Goal: Information Seeking & Learning: Learn about a topic

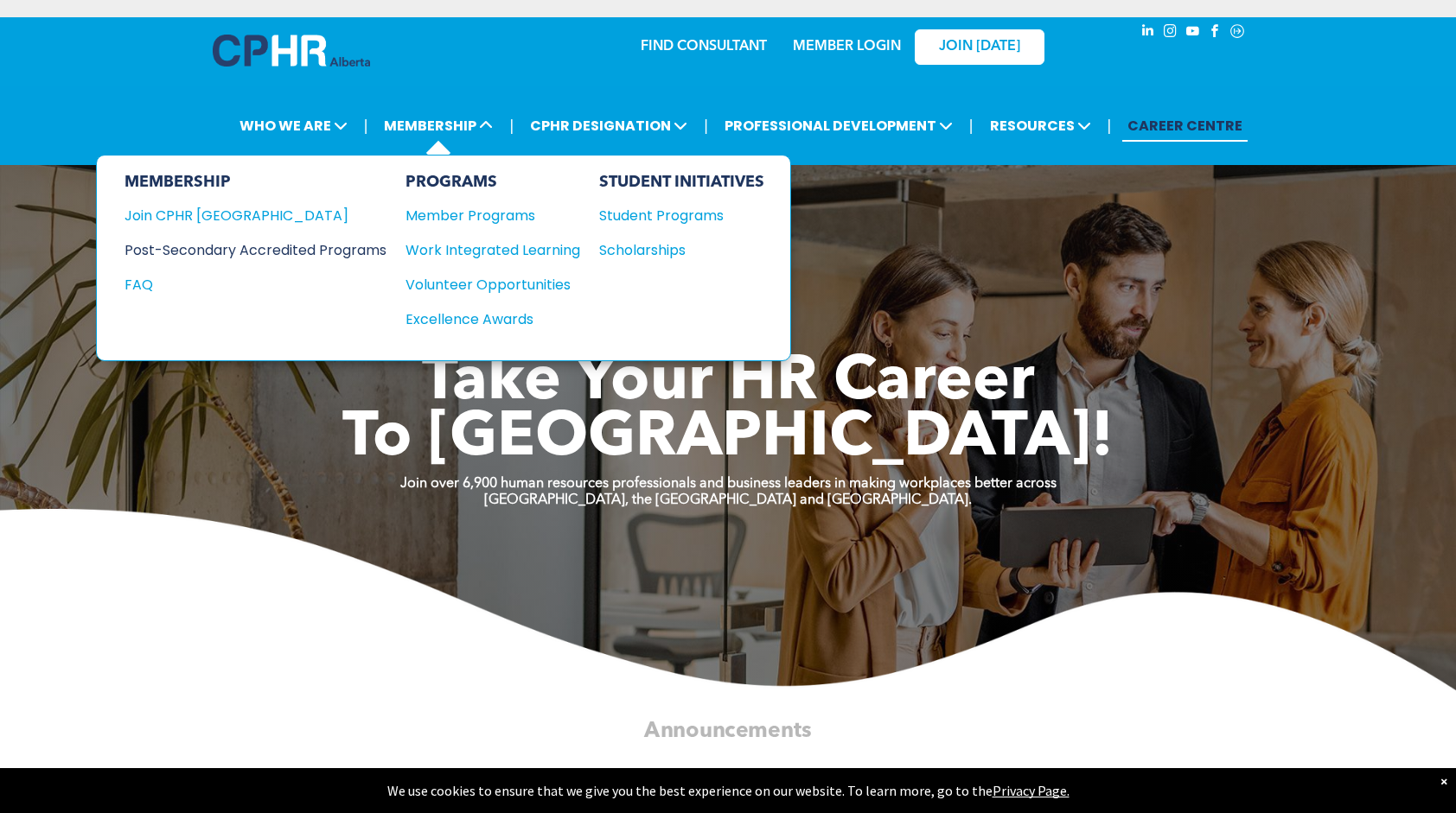
click at [276, 249] on div "Post-Secondary Accredited Programs" at bounding box center [243, 249] width 236 height 22
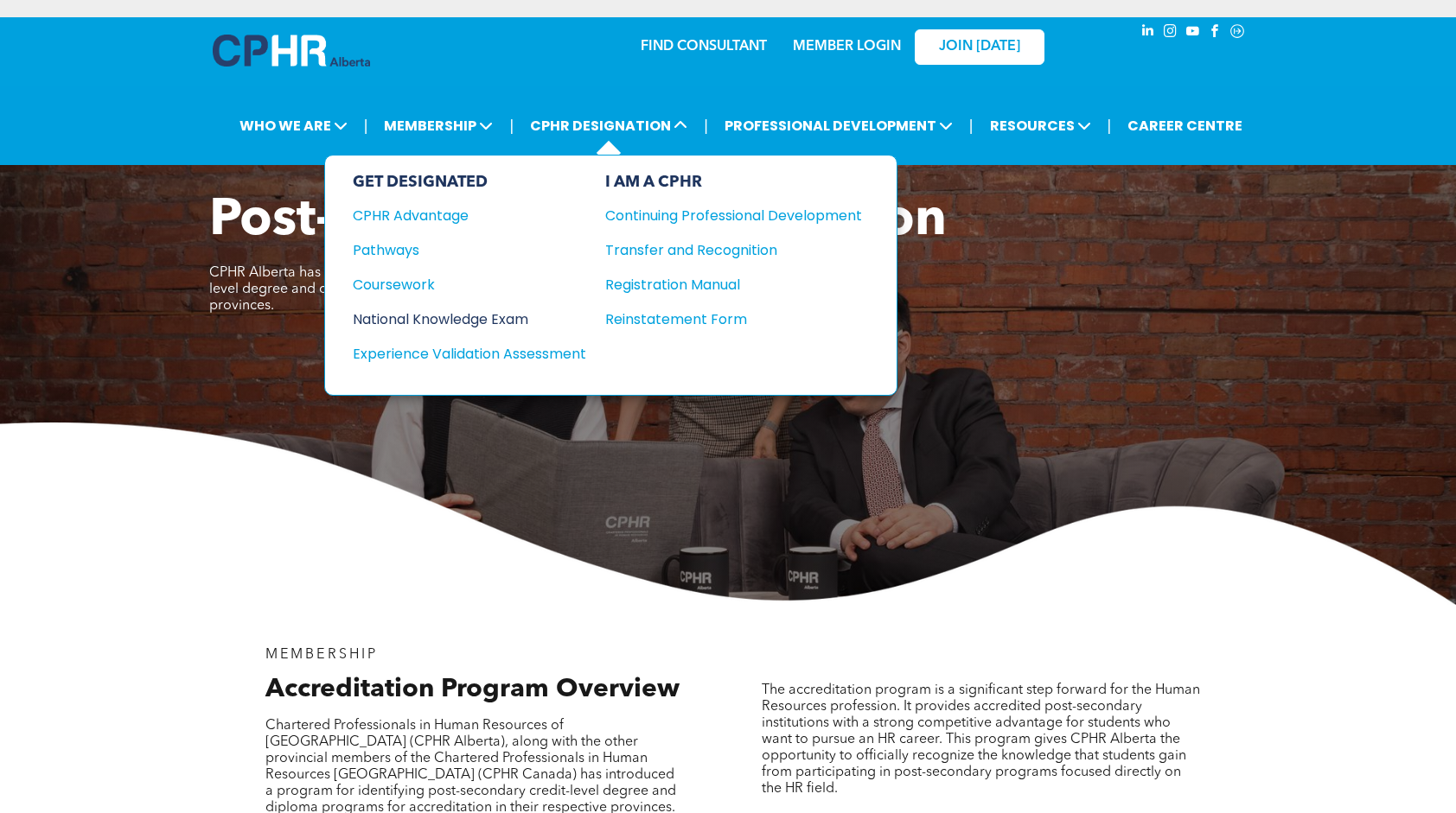
click at [458, 310] on div "National Knowledge Exam" at bounding box center [458, 319] width 210 height 22
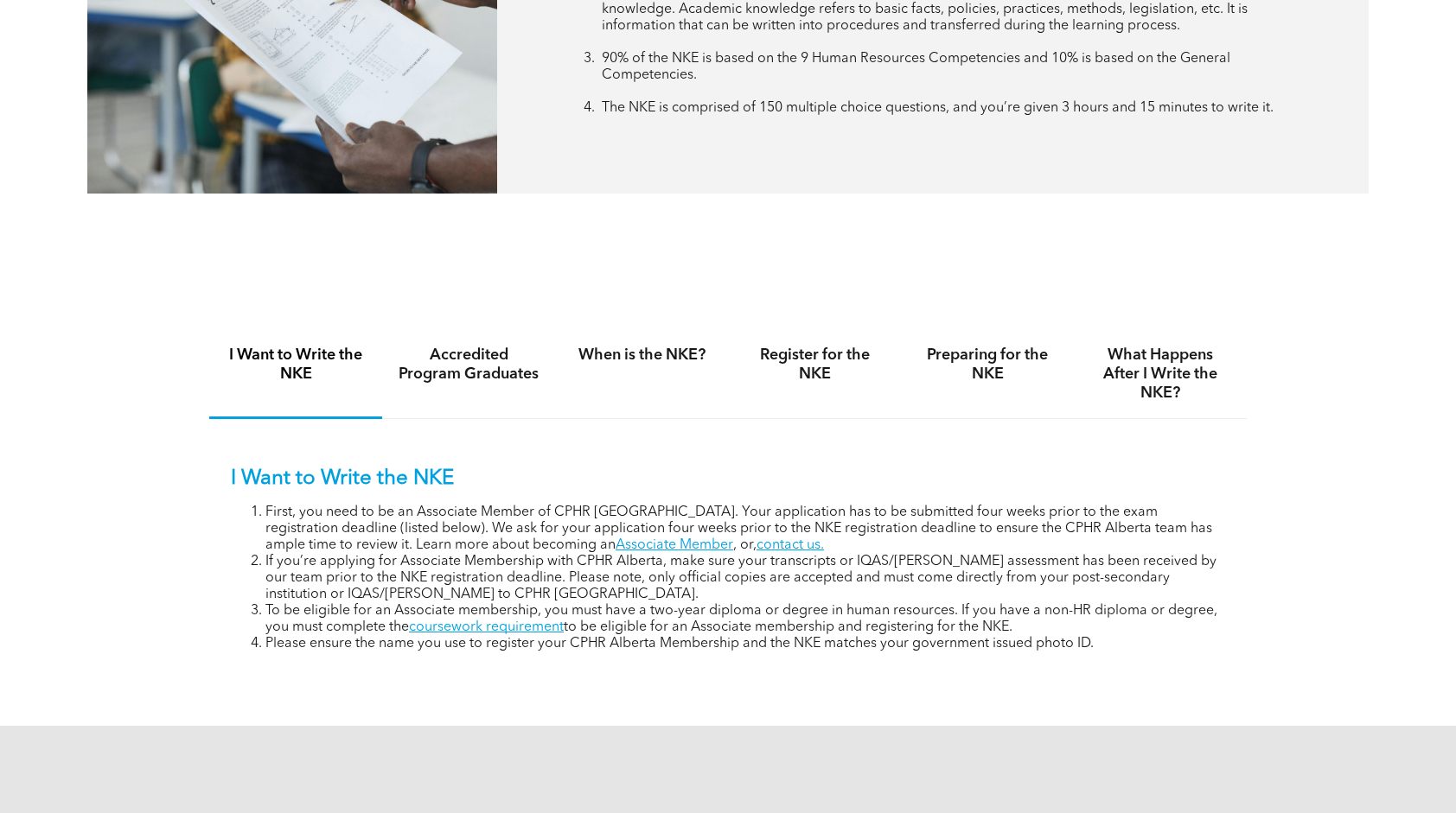
scroll to position [951, 0]
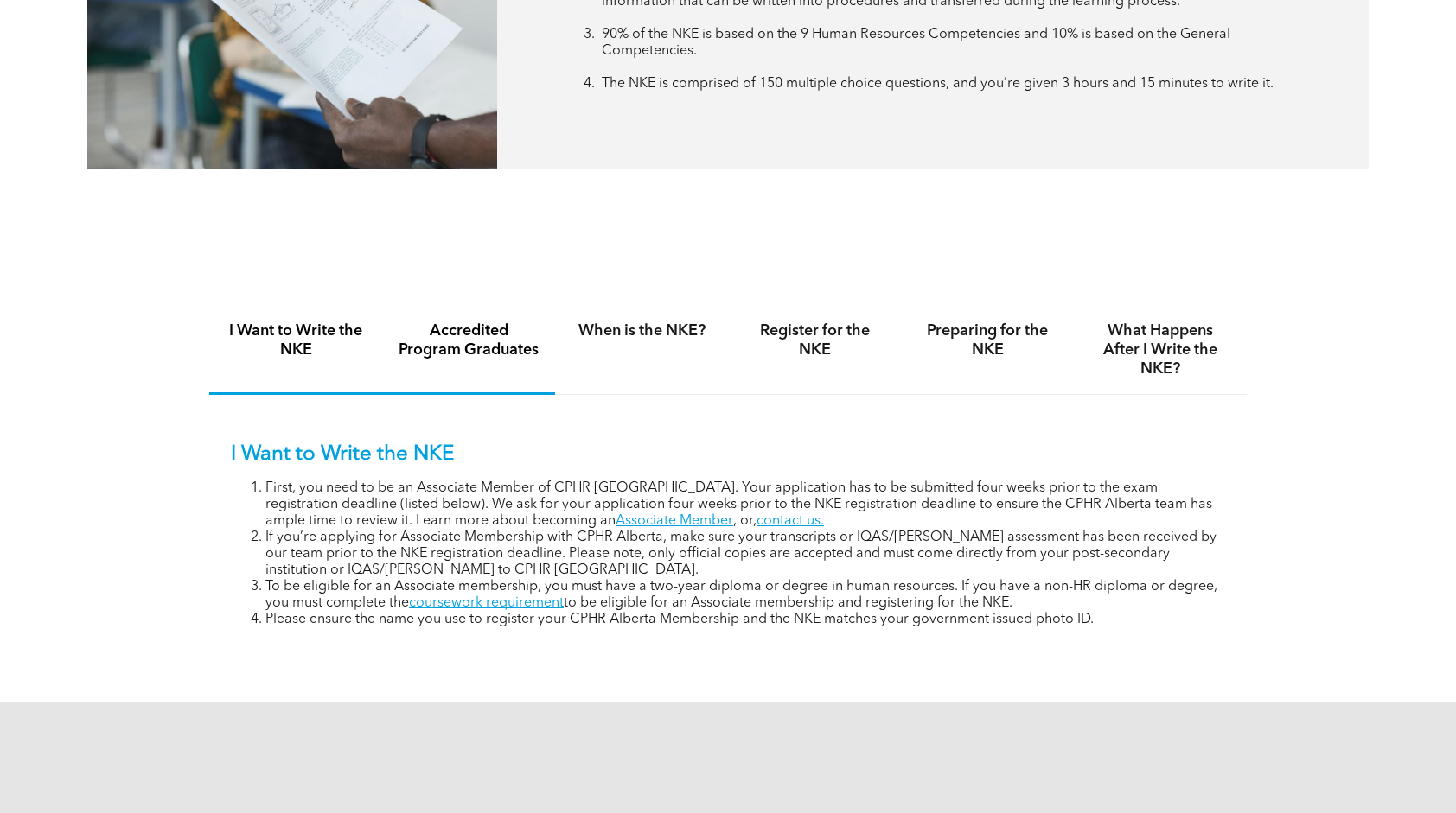
click at [485, 349] on h4 "Accredited Program Graduates" at bounding box center [468, 340] width 142 height 38
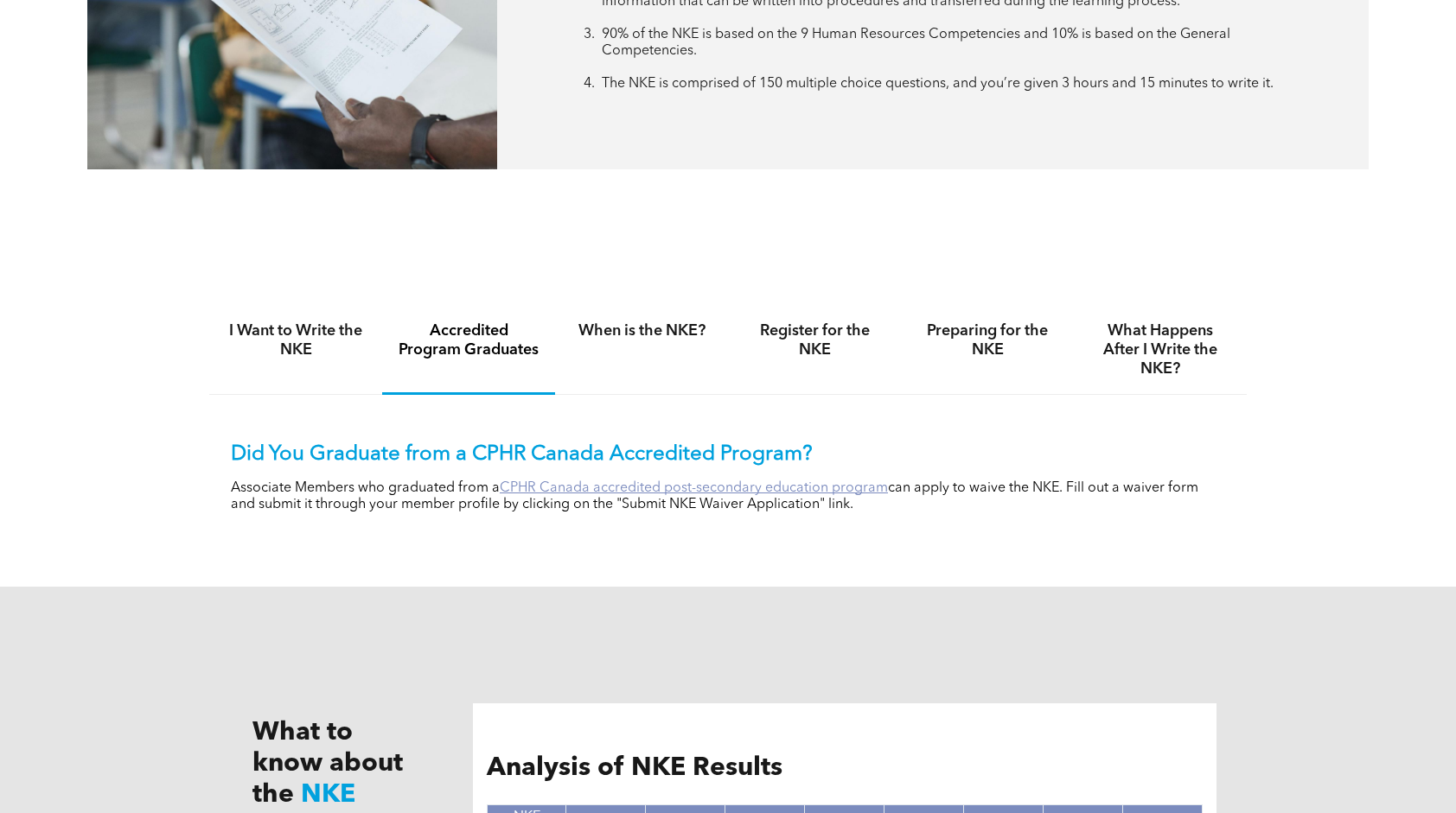
click at [691, 491] on link "CPHR Canada accredited post-secondary education program" at bounding box center [694, 488] width 388 height 14
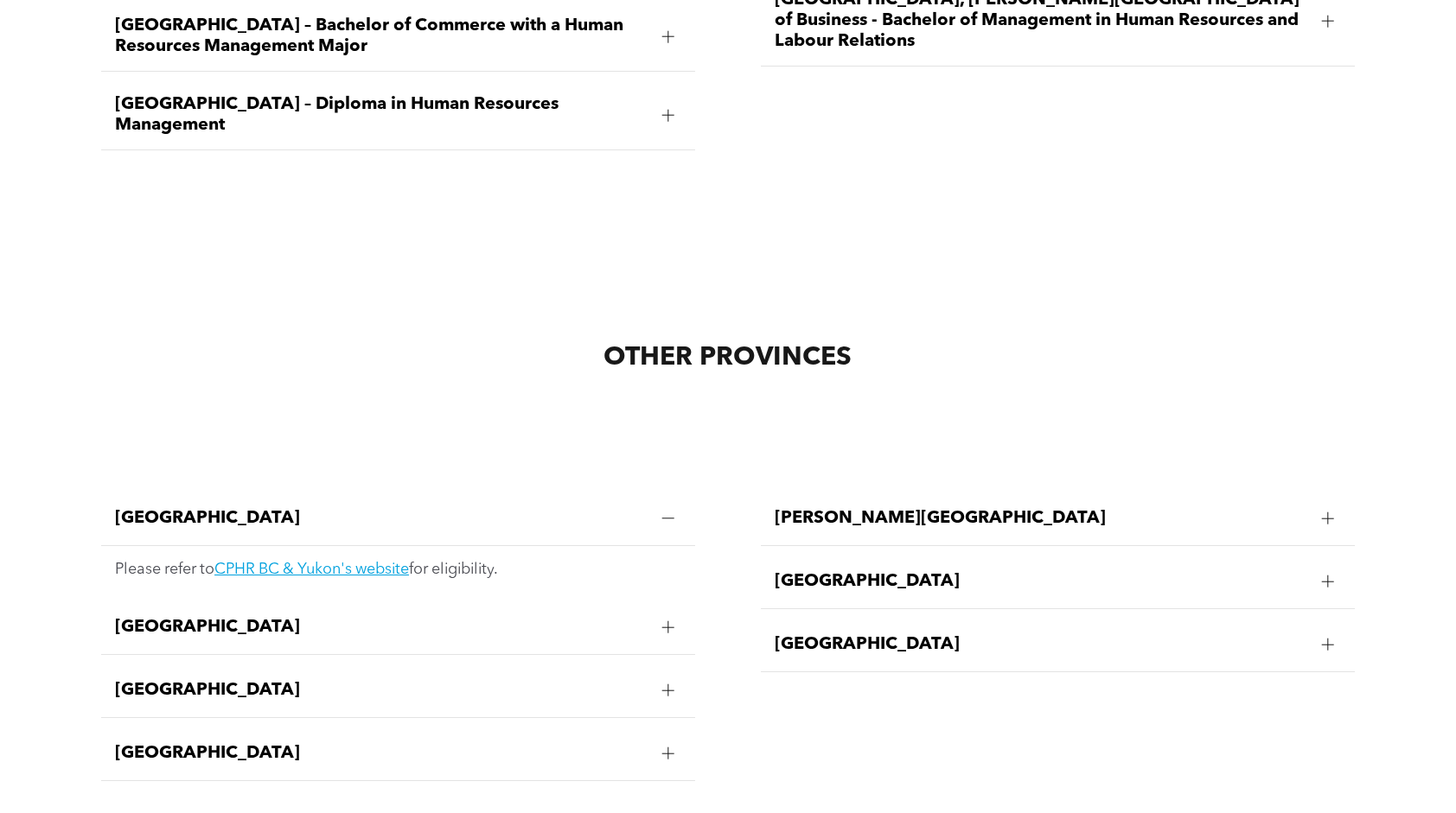
scroll to position [3284, 0]
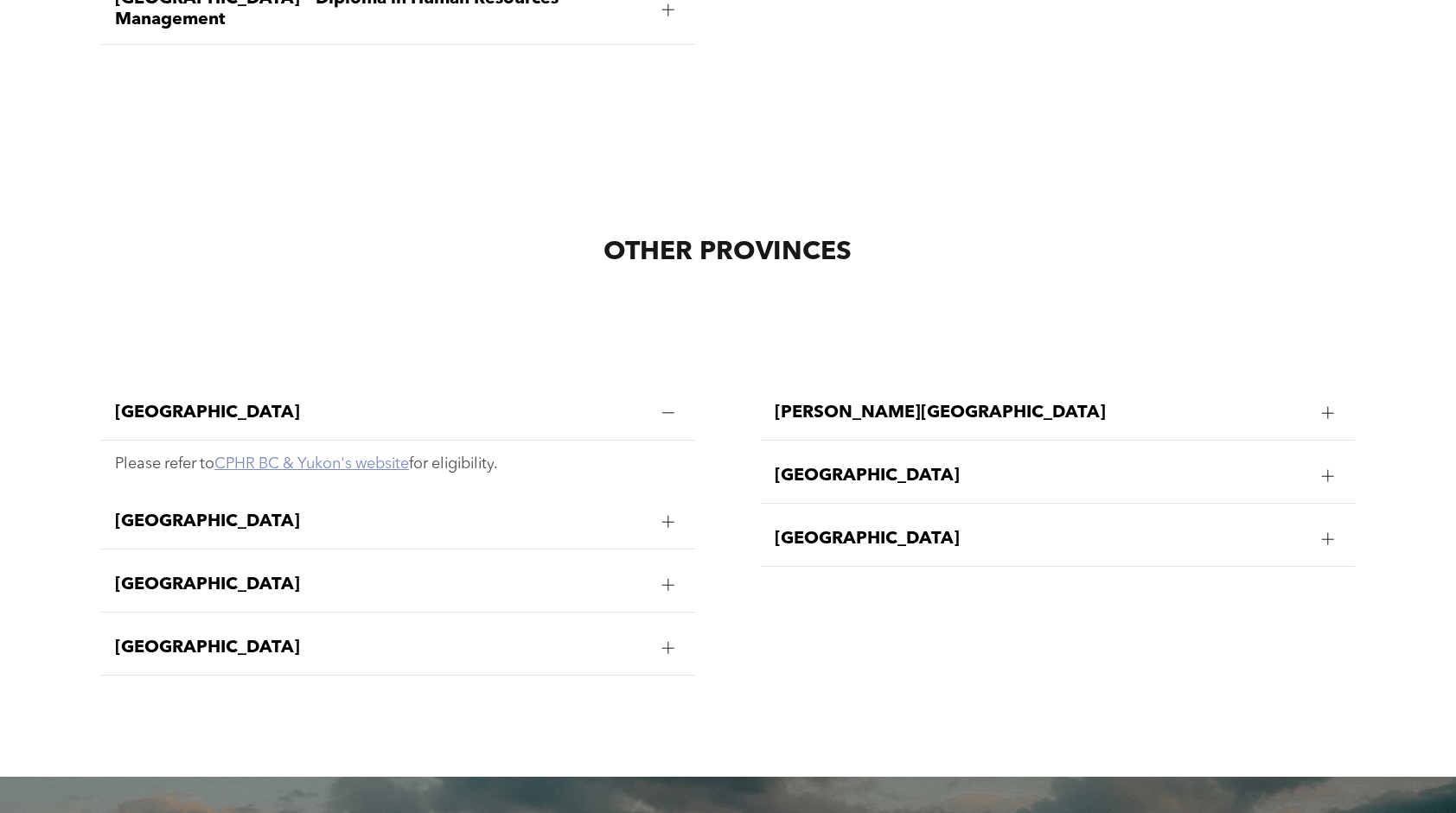
click at [334, 457] on link "CPHR BC & Yukon's website" at bounding box center [311, 464] width 194 height 16
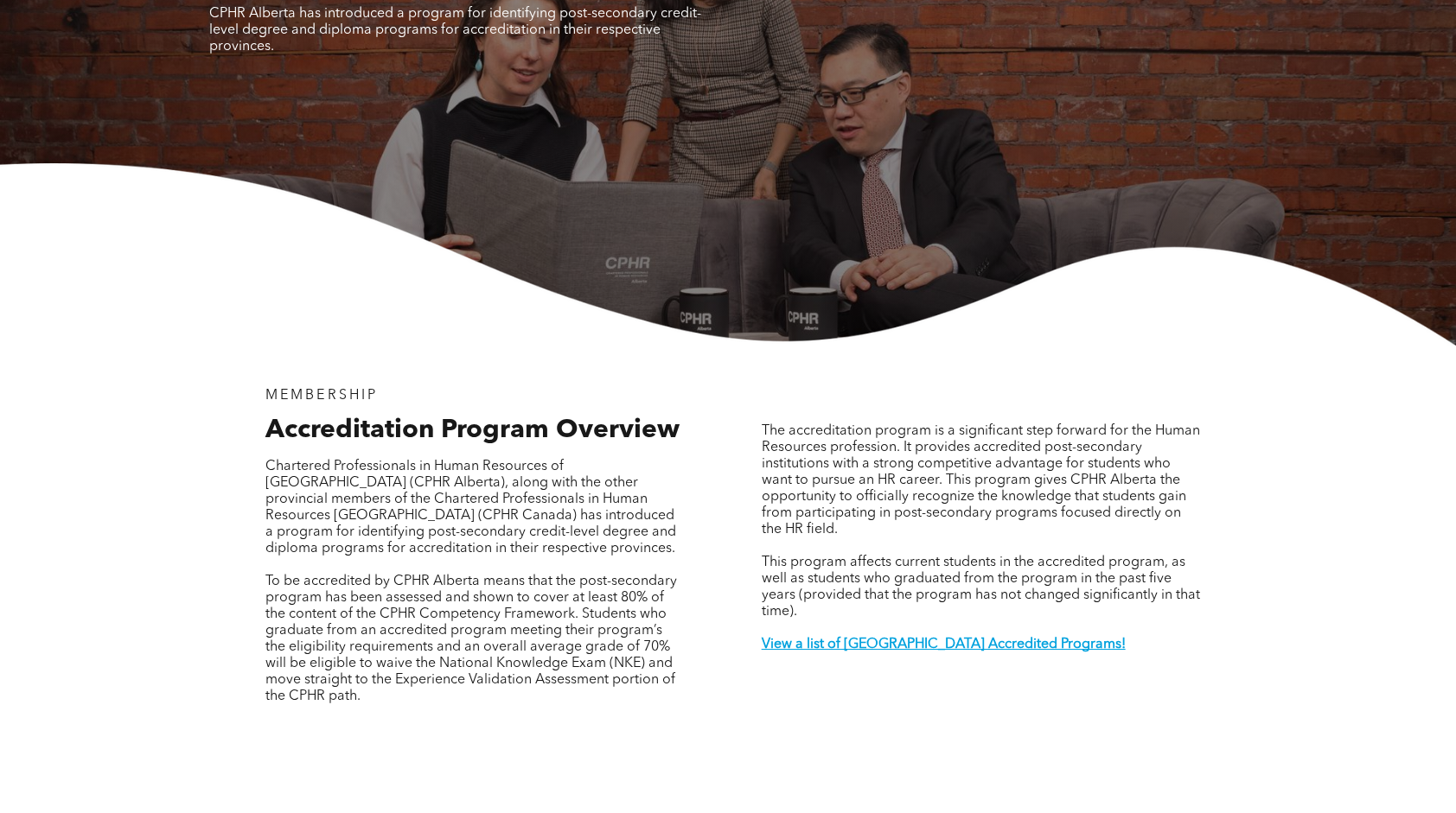
scroll to position [0, 0]
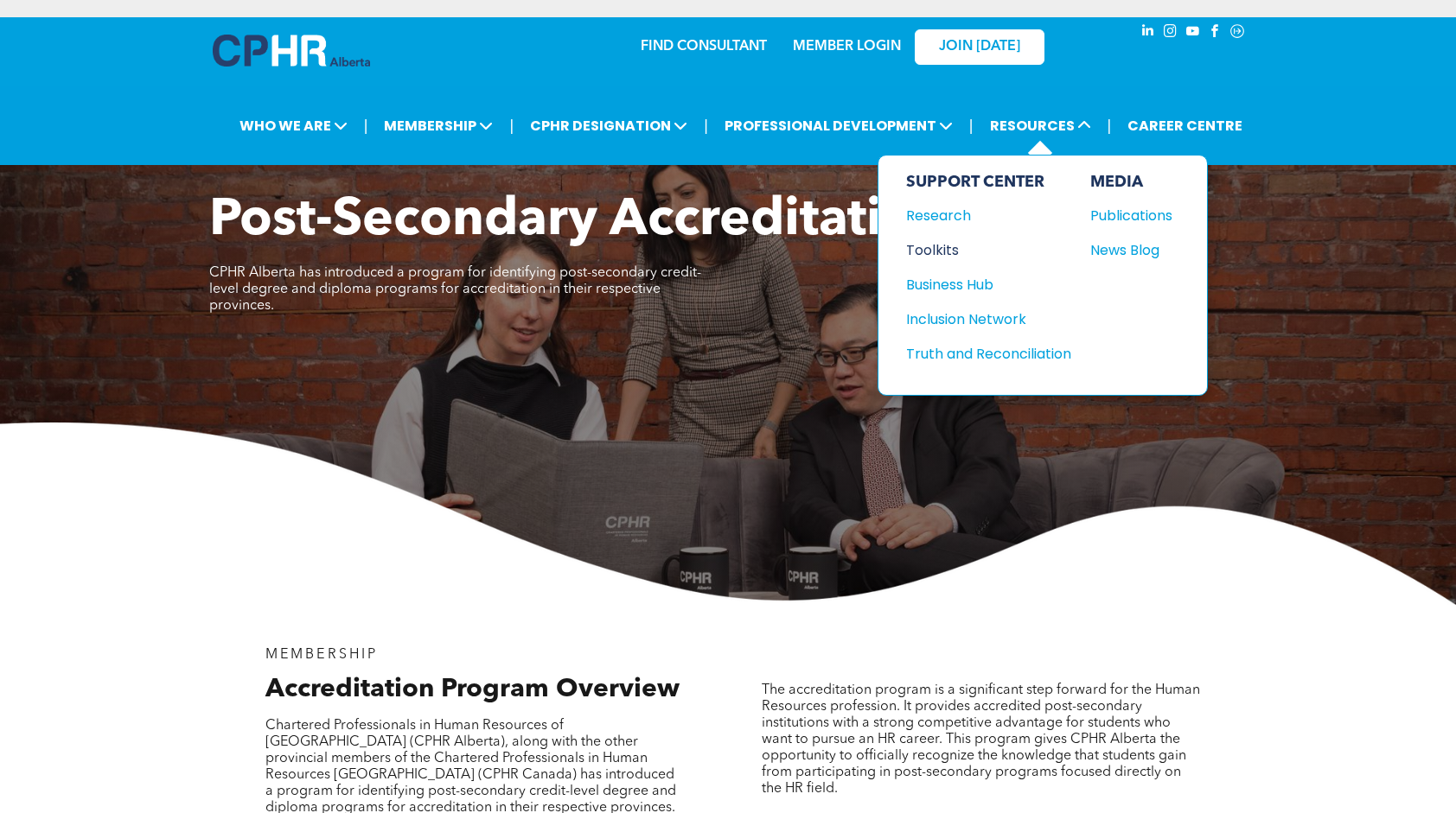
click at [918, 247] on div "Toolkits" at bounding box center [980, 249] width 149 height 22
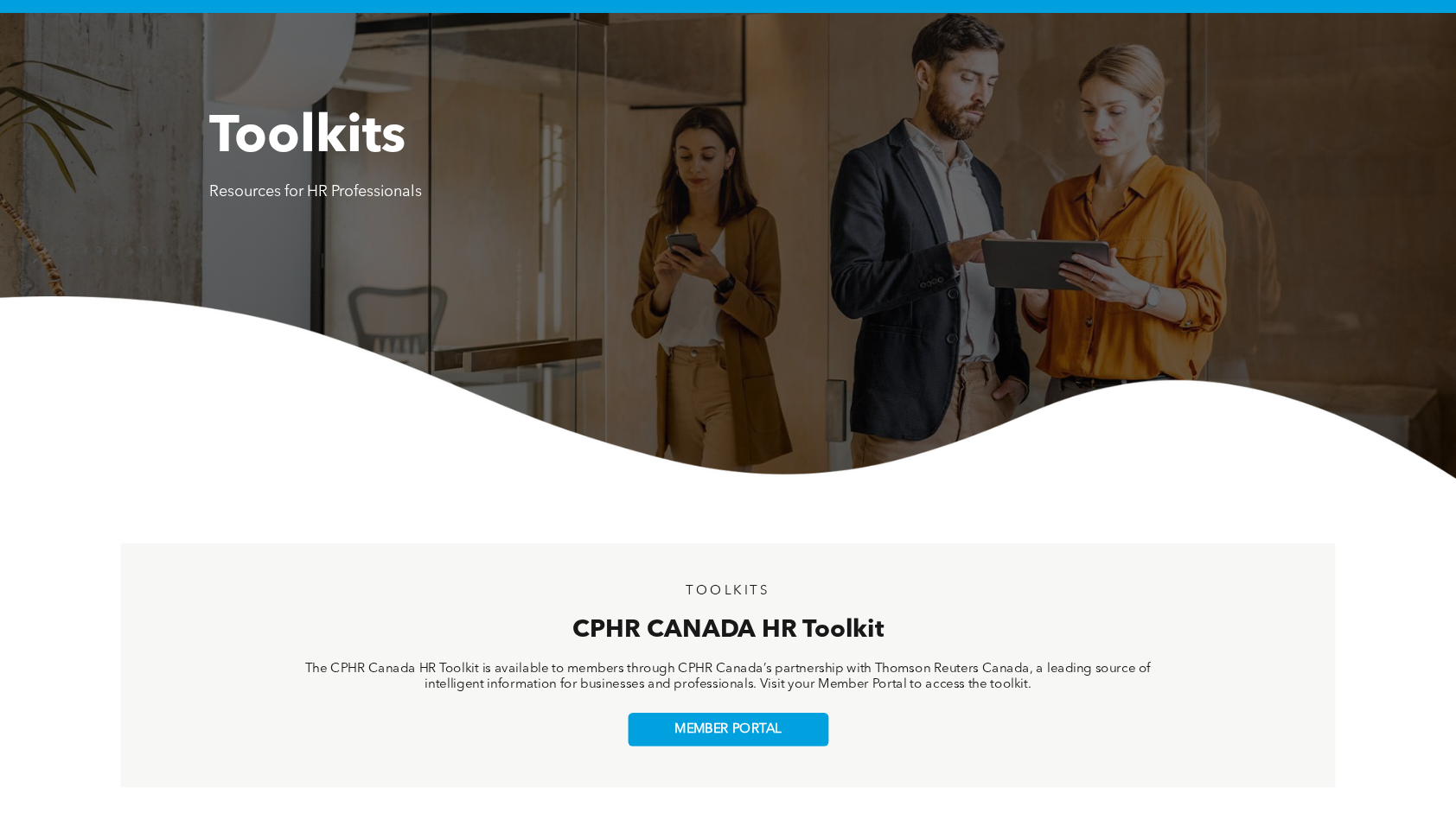
scroll to position [149, 0]
